Goal: Task Accomplishment & Management: Complete application form

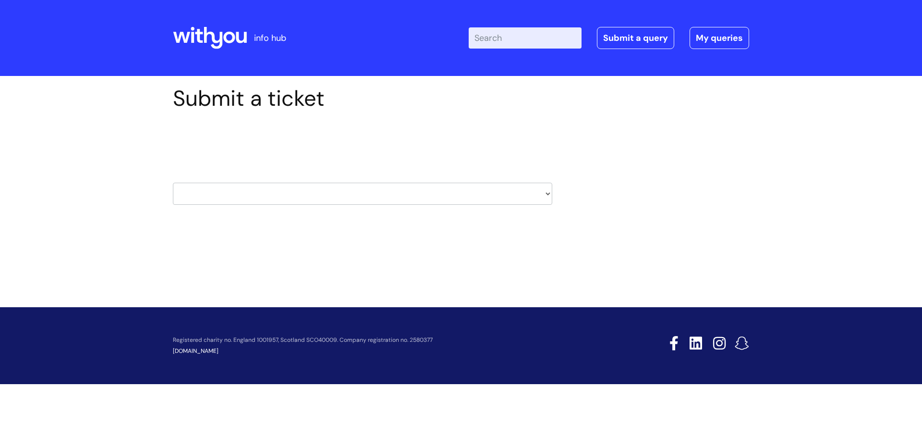
click at [546, 190] on select "HR / People IT and Support Clinical Drug Alerts Finance Accounts Data Support T…" at bounding box center [363, 194] width 380 height 22
select select "systems"
click at [173, 183] on select "HR / People IT and Support Clinical Drug Alerts Finance Accounts Data Support T…" at bounding box center [363, 194] width 380 height 22
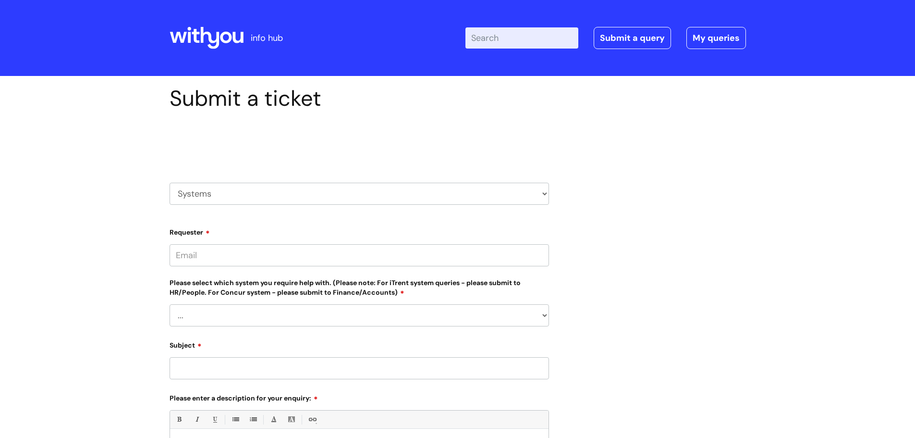
click at [408, 256] on input "Requester" at bounding box center [360, 255] width 380 height 22
type input "[PERSON_NAME][EMAIL_ADDRESS][DOMAIN_NAME]"
click at [404, 314] on select "... [PERSON_NAME] Helpdesk [DATE][DOMAIN_NAME] Nebula fault ILLY CarePath fault…" at bounding box center [360, 315] width 380 height 22
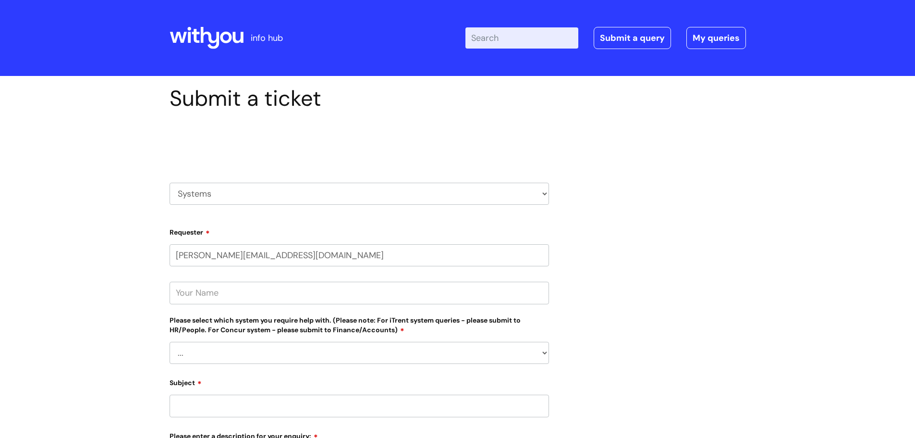
select select "[DATE][DOMAIN_NAME]"
click at [170, 342] on select "... [PERSON_NAME] Helpdesk [DATE][DOMAIN_NAME] Nebula fault ILLY CarePath fault…" at bounding box center [360, 353] width 380 height 22
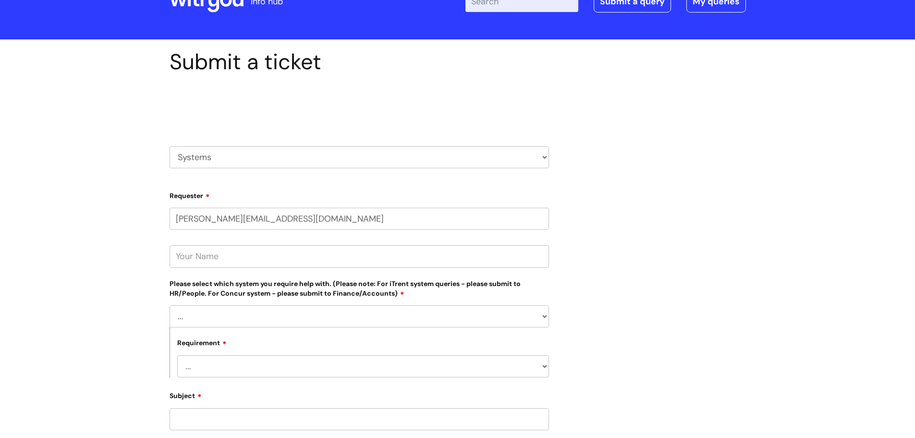
scroll to position [96, 0]
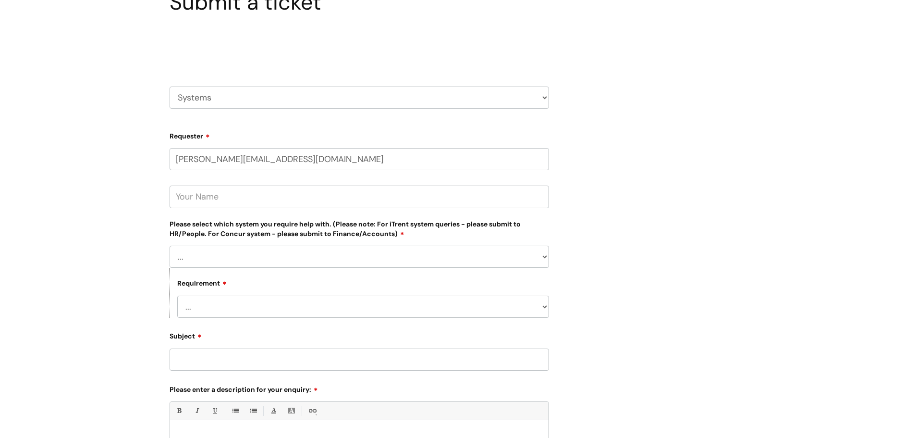
click at [333, 308] on select "... New license required Reporting a fault Training I have a query/question" at bounding box center [363, 306] width 372 height 22
drag, startPoint x: 329, startPoint y: 311, endPoint x: 344, endPoint y: 310, distance: 15.0
click at [329, 311] on select "... New license required Reporting a fault Training I have a query/question" at bounding box center [363, 306] width 372 height 22
select select "New license required"
click at [177, 295] on select "... New license required Reporting a fault Training I have a query/question" at bounding box center [363, 306] width 372 height 22
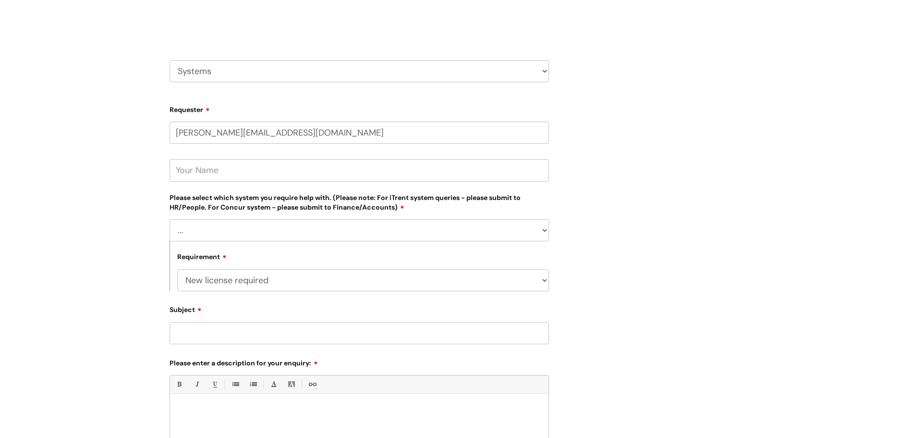
scroll to position [144, 0]
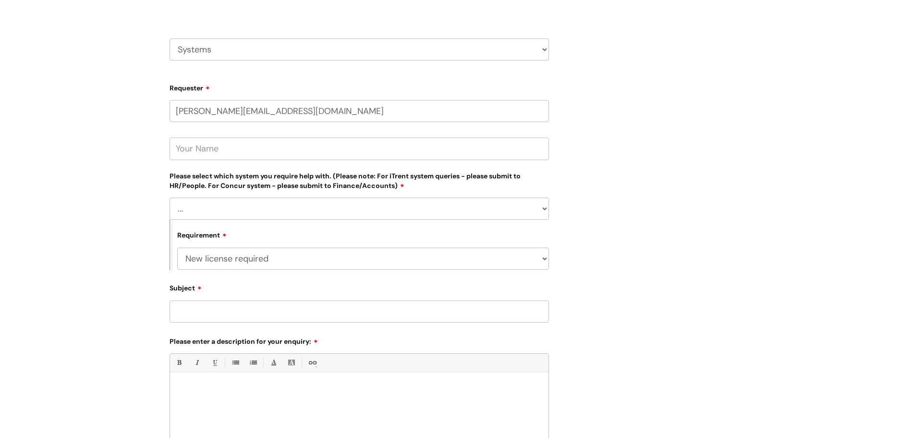
click at [335, 318] on input "Subject" at bounding box center [360, 311] width 380 height 22
type input "G"
type input "Licence required for Rotherham TL"
click at [295, 401] on div at bounding box center [359, 410] width 379 height 66
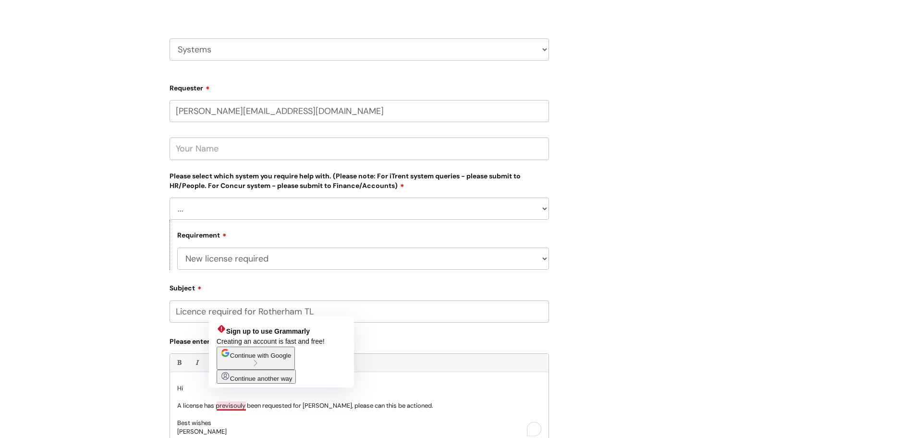
drag, startPoint x: 229, startPoint y: 405, endPoint x: 221, endPoint y: 404, distance: 7.5
click at [221, 404] on p "A license has previsouly been requested for Gary McEvoy, please can this be act…" at bounding box center [359, 405] width 364 height 9
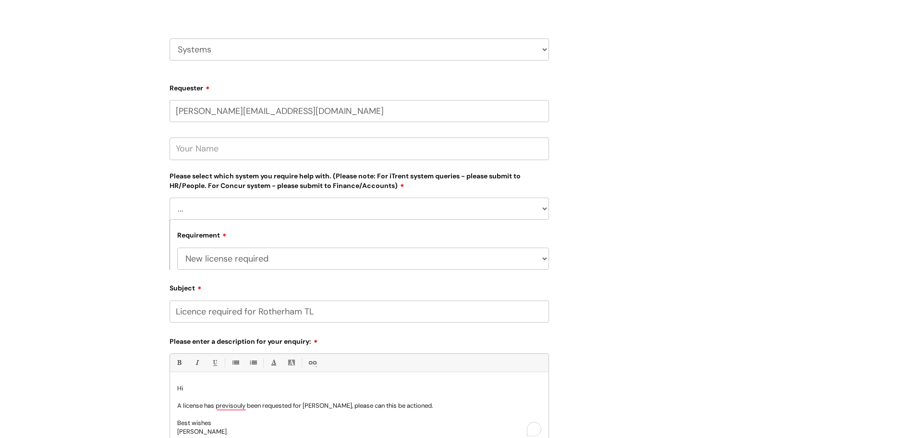
click at [233, 406] on p "A license has p revisouly been requested for Gary McEvoy, please can this be ac…" at bounding box center [359, 405] width 364 height 9
drag, startPoint x: 233, startPoint y: 406, endPoint x: 229, endPoint y: 419, distance: 13.7
click at [228, 428] on p "Hannah" at bounding box center [359, 431] width 364 height 9
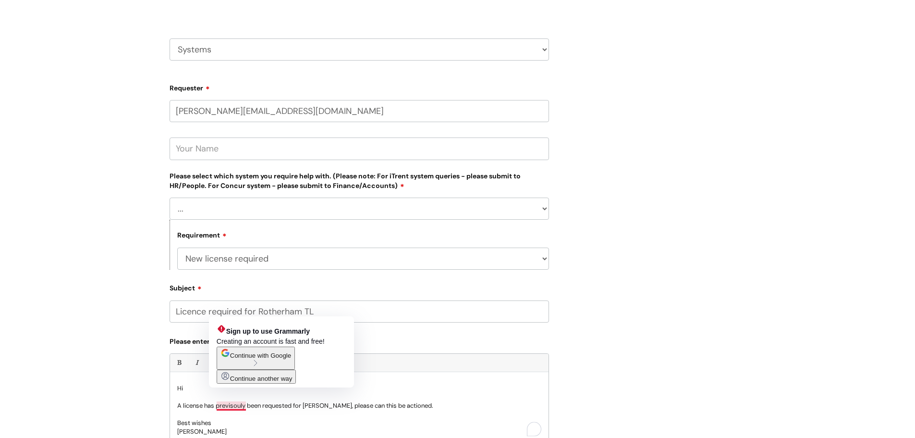
drag, startPoint x: 233, startPoint y: 405, endPoint x: 221, endPoint y: 411, distance: 13.5
click at [221, 411] on p "To enrich screen reader interactions, please activate Accessibility in Grammarl…" at bounding box center [359, 414] width 364 height 9
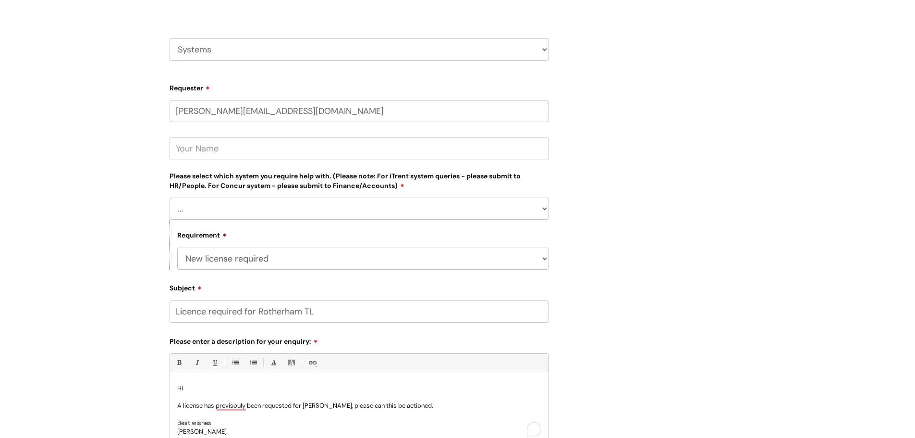
click at [224, 406] on p "A license has p revisouly been requested for Gary McEvoy, please can this be ac…" at bounding box center [359, 405] width 364 height 9
click at [225, 406] on p "A license has p revisouly been requested for Gary McEvoy, please can this be ac…" at bounding box center [359, 405] width 364 height 9
click at [244, 405] on p "A license has p revisouly been requested for Gary McEvoy, please can this be ac…" at bounding box center [359, 405] width 364 height 9
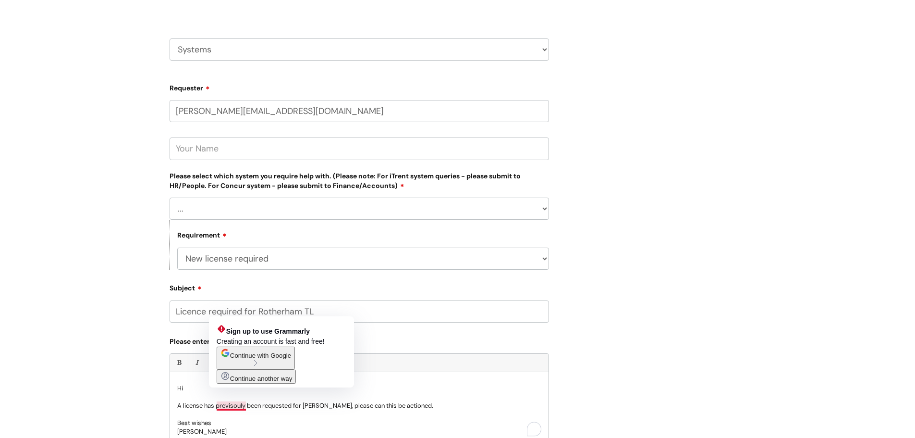
drag, startPoint x: 245, startPoint y: 406, endPoint x: 236, endPoint y: 407, distance: 8.7
click at [236, 407] on p "A license has p revisouly been requested for Gary McEvoy, please can this be ac…" at bounding box center [359, 405] width 364 height 9
click at [254, 359] on span "Continue with Google" at bounding box center [260, 355] width 61 height 7
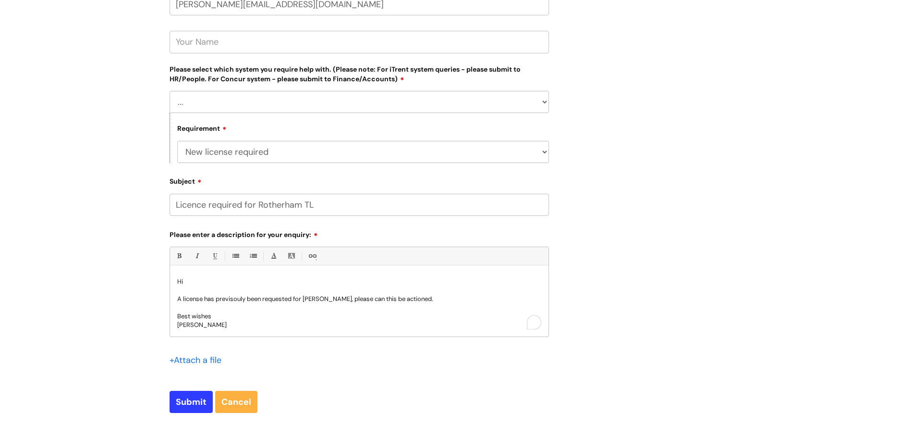
scroll to position [288, 0]
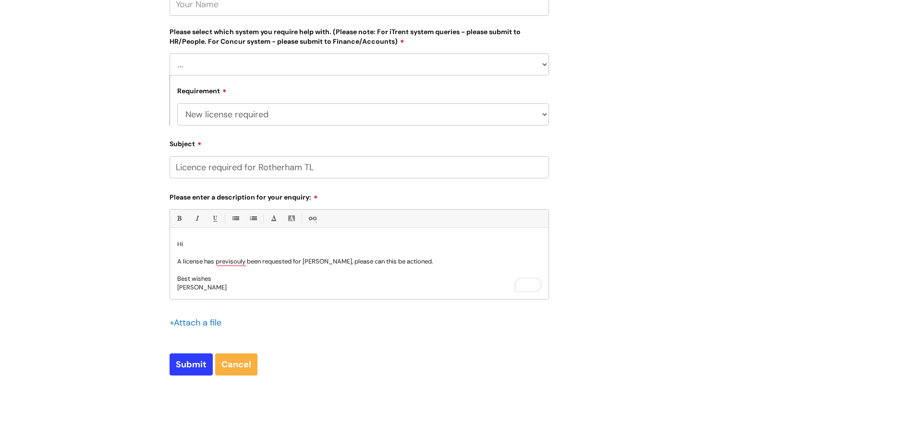
click at [281, 279] on p "Best wishes" at bounding box center [359, 278] width 364 height 9
click at [317, 266] on p "To enrich screen reader interactions, please activate Accessibility in Grammarl…" at bounding box center [359, 270] width 364 height 9
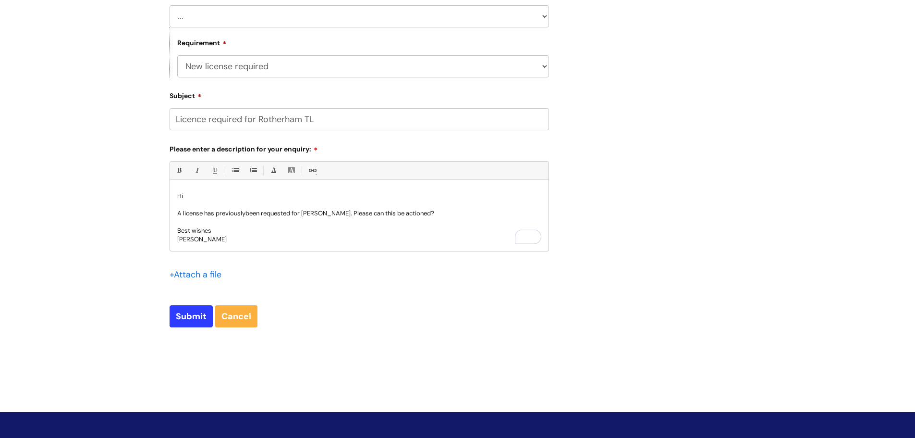
click at [345, 218] on p "To enrich screen reader interactions, please activate Accessibility in Grammarl…" at bounding box center [359, 222] width 364 height 9
click at [344, 212] on p "A license has previously been requested for Gary McEvoy. Please can this be act…" at bounding box center [359, 213] width 364 height 9
click at [308, 229] on p "To enrich screen reader interactions, please activate Accessibility in Grammarl…" at bounding box center [359, 230] width 364 height 9
click at [308, 225] on p "A license has previously been requested for Gary McEvoy, Team Leader at our Rot…" at bounding box center [359, 217] width 364 height 17
click at [194, 316] on input "Submit" at bounding box center [191, 316] width 43 height 22
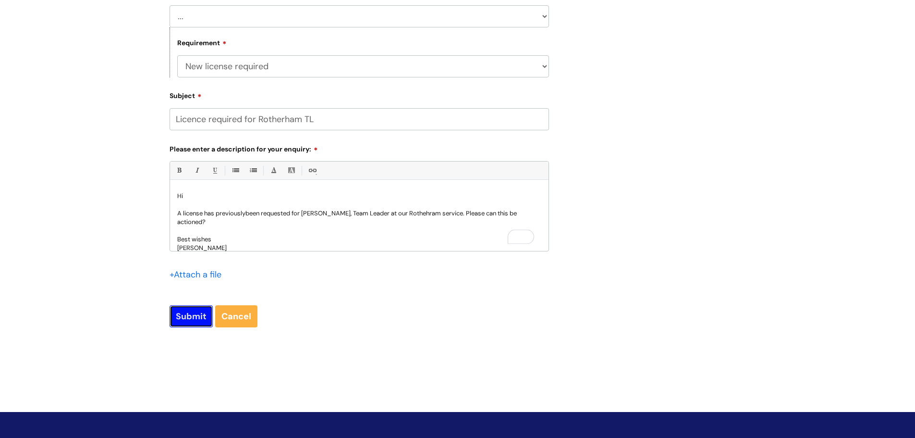
type input "Please Wait..."
